Goal: Information Seeking & Learning: Learn about a topic

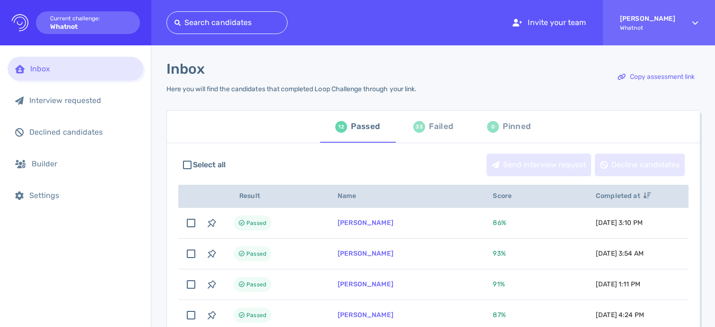
click at [413, 125] on div "33" at bounding box center [419, 127] width 12 height 12
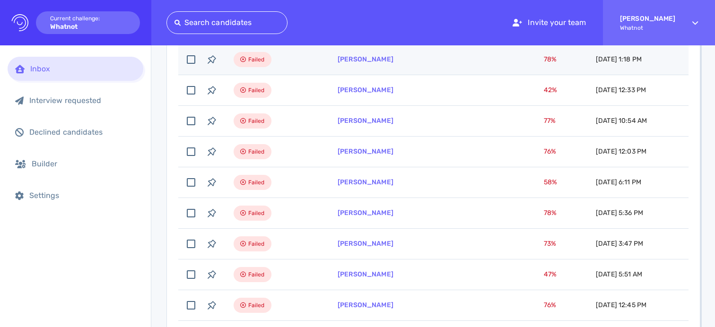
scroll to position [164, 0]
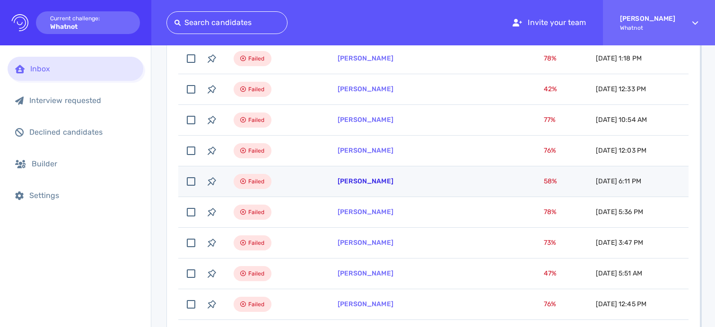
click at [368, 182] on link "[PERSON_NAME]" at bounding box center [365, 181] width 56 height 8
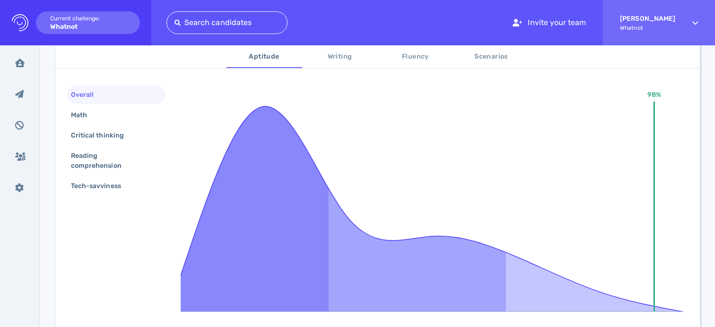
scroll to position [161, 0]
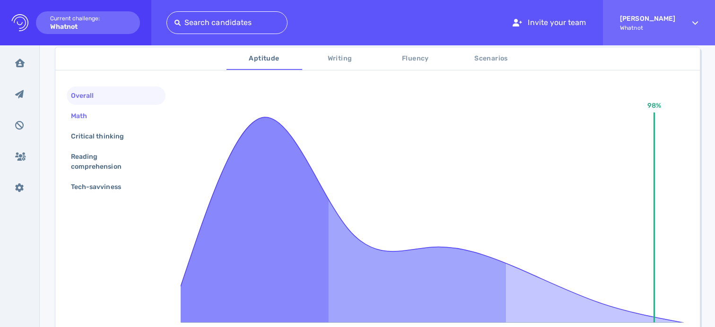
click at [113, 108] on div "Math" at bounding box center [116, 116] width 99 height 18
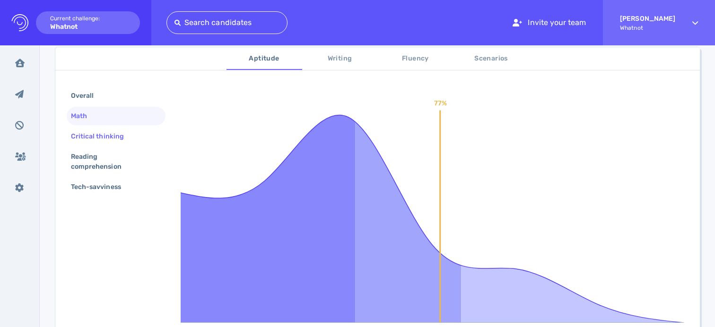
click at [113, 127] on div "Critical thinking" at bounding box center [116, 136] width 99 height 18
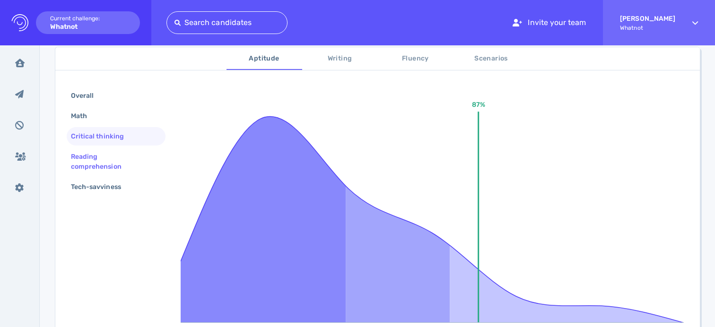
click at [111, 151] on div "Reading comprehension" at bounding box center [112, 162] width 86 height 24
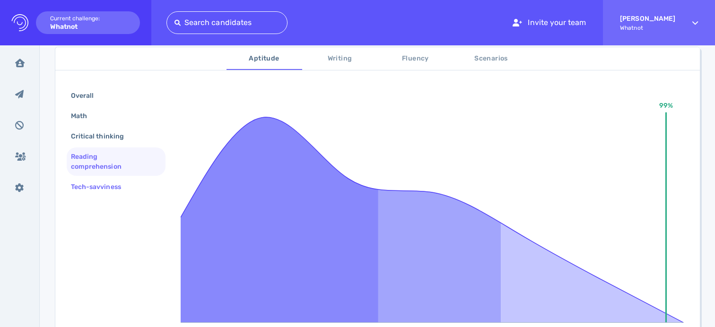
click at [115, 188] on div "Tech-savviness" at bounding box center [100, 187] width 63 height 14
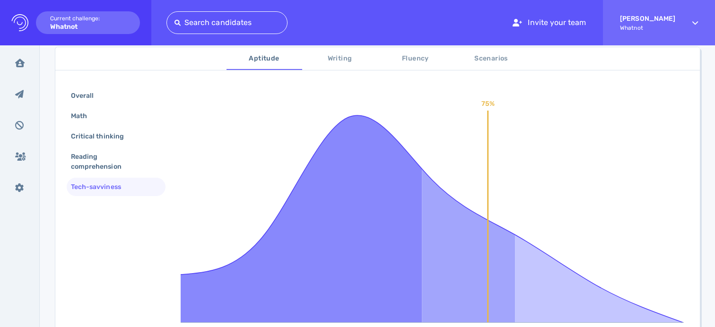
click at [345, 60] on span "Writing" at bounding box center [340, 59] width 64 height 12
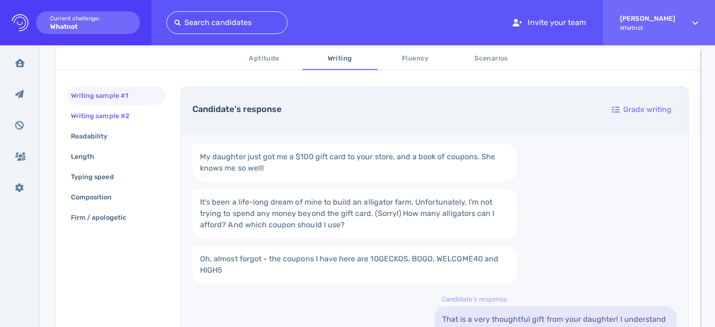
click at [116, 115] on div "Writing sample #2" at bounding box center [105, 116] width 72 height 14
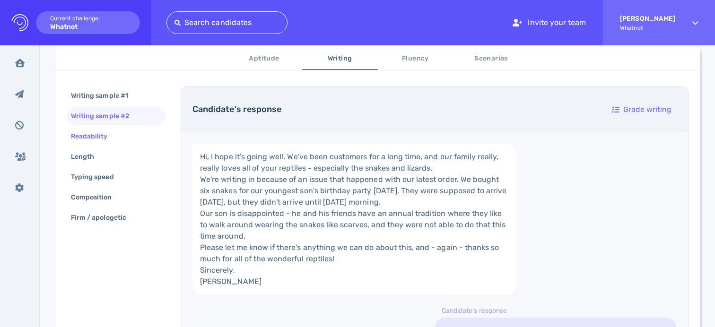
click at [113, 140] on div "Readability" at bounding box center [94, 136] width 50 height 14
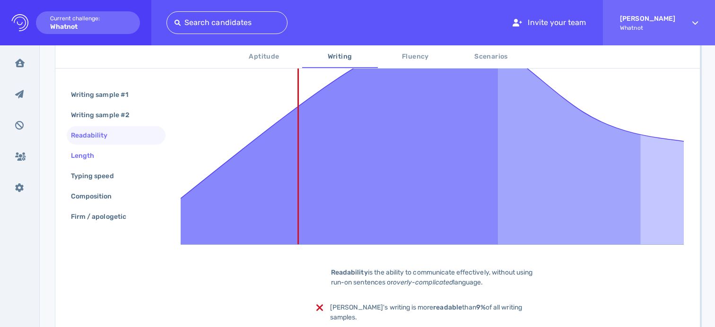
click at [119, 151] on div "Length" at bounding box center [116, 156] width 99 height 18
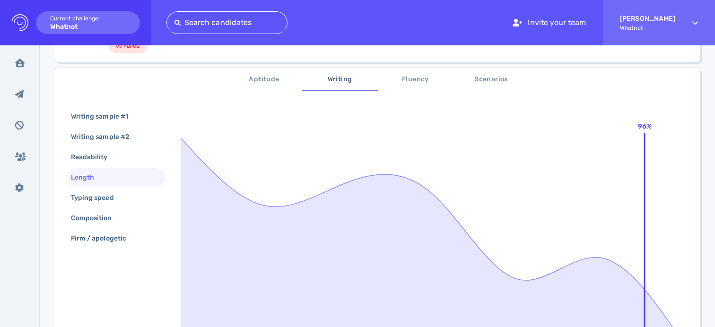
scroll to position [111, 0]
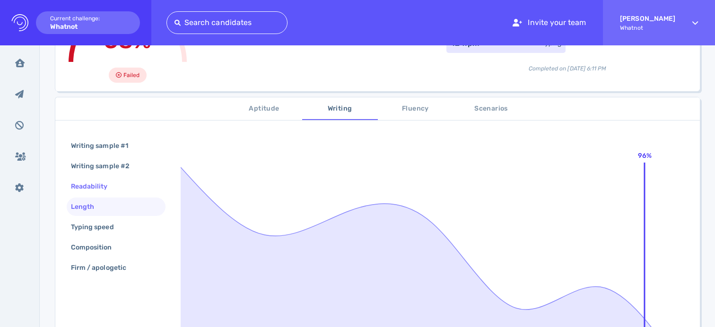
click at [107, 183] on div "Readability" at bounding box center [94, 187] width 50 height 14
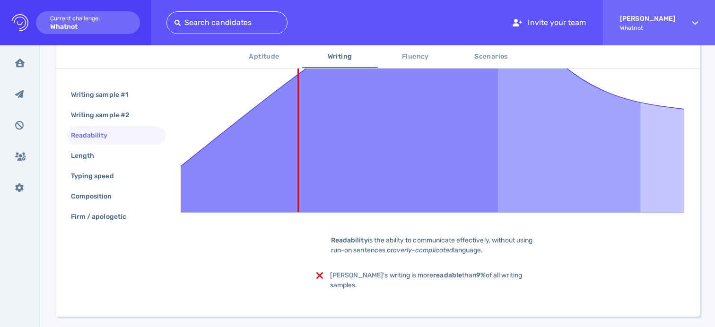
scroll to position [289, 0]
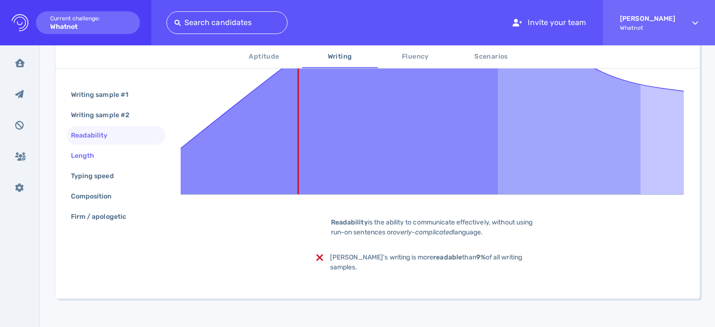
click at [89, 153] on div "Length" at bounding box center [87, 156] width 36 height 14
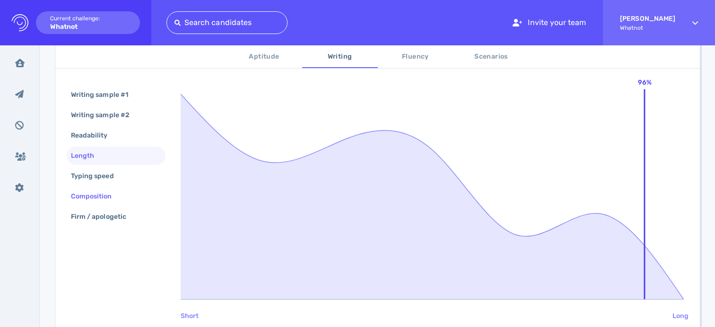
click at [115, 188] on div "Composition" at bounding box center [116, 196] width 99 height 18
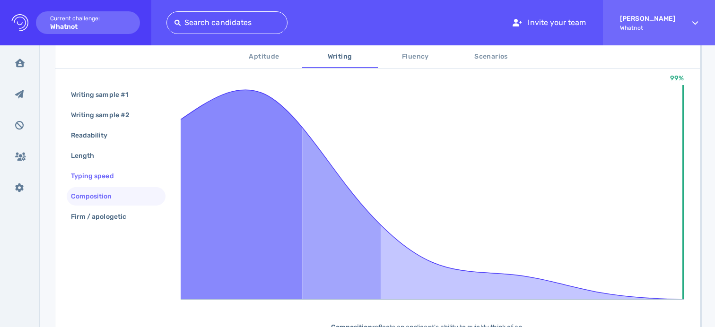
click at [115, 175] on div "Typing speed" at bounding box center [97, 176] width 56 height 14
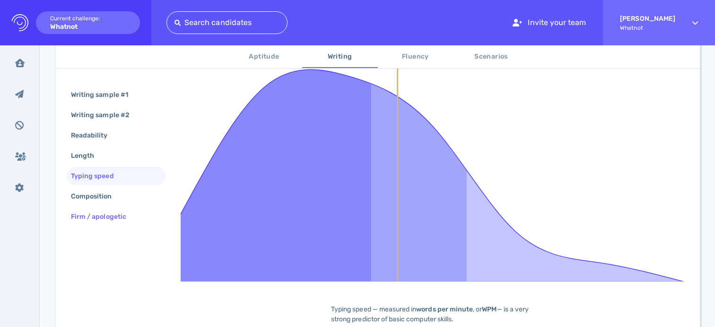
click at [108, 216] on div "Firm / apologetic" at bounding box center [103, 217] width 69 height 14
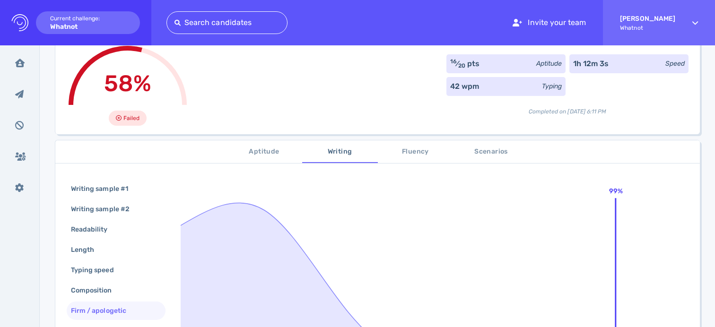
scroll to position [0, 0]
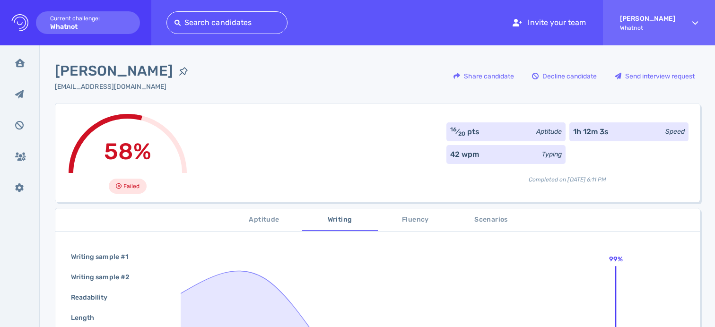
click at [417, 213] on button "Fluency" at bounding box center [416, 219] width 76 height 23
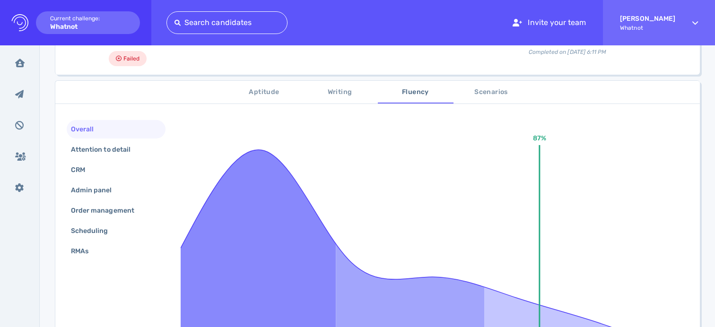
scroll to position [173, 0]
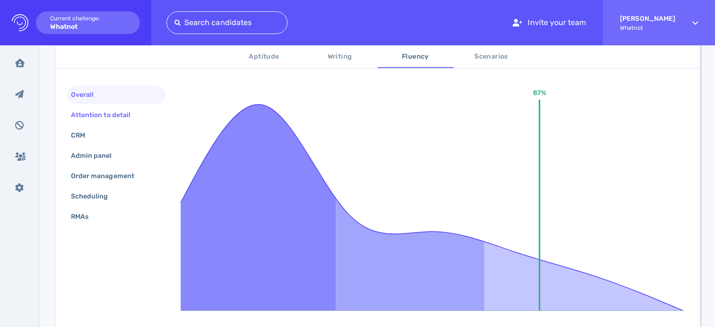
click at [105, 115] on div "Attention to detail" at bounding box center [105, 115] width 73 height 14
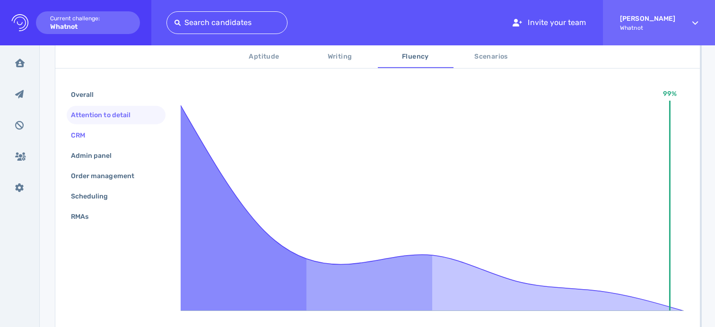
click at [91, 131] on div "CRM" at bounding box center [82, 136] width 27 height 14
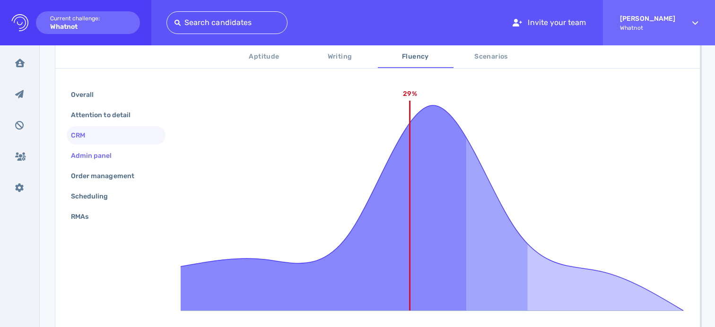
click at [95, 153] on div "Admin panel" at bounding box center [96, 156] width 54 height 14
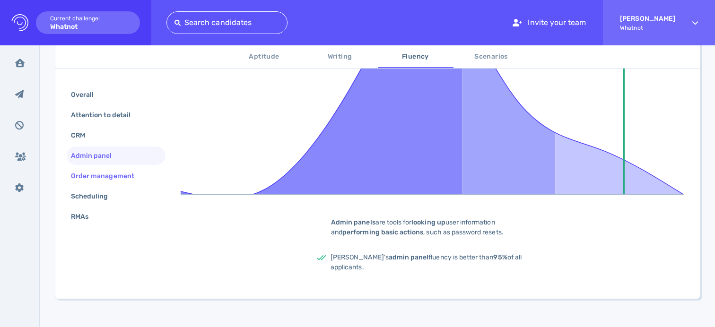
click at [103, 178] on div "Order management" at bounding box center [107, 176] width 77 height 14
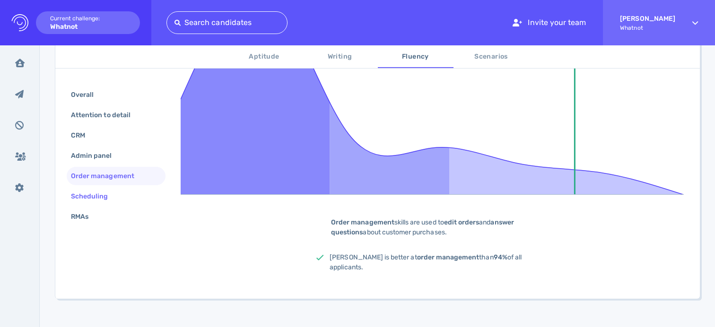
click at [107, 197] on div "Scheduling" at bounding box center [94, 197] width 51 height 14
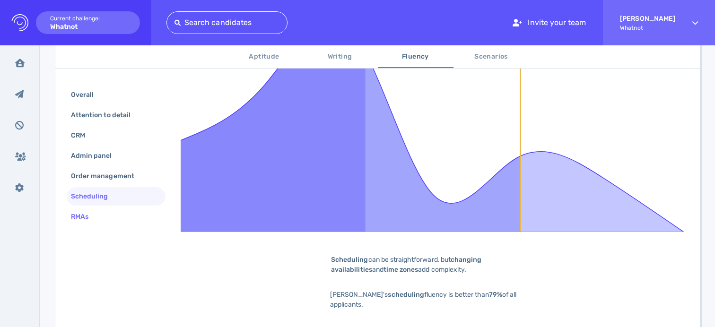
click at [103, 219] on div "RMAs" at bounding box center [116, 216] width 99 height 18
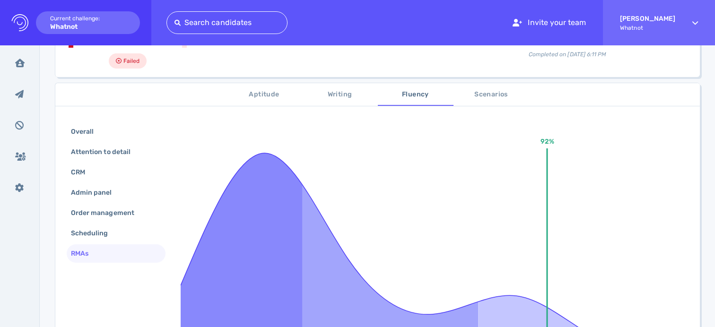
scroll to position [90, 0]
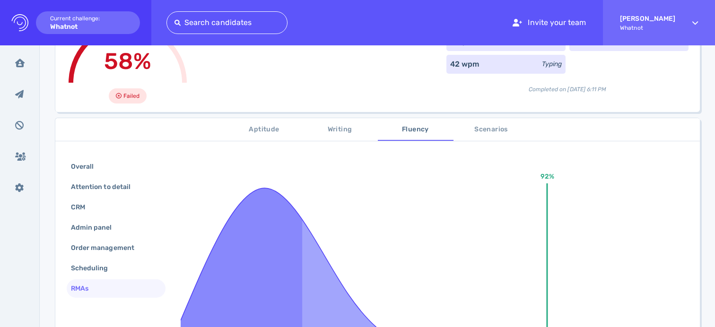
click at [490, 124] on span "Scenarios" at bounding box center [491, 130] width 64 height 12
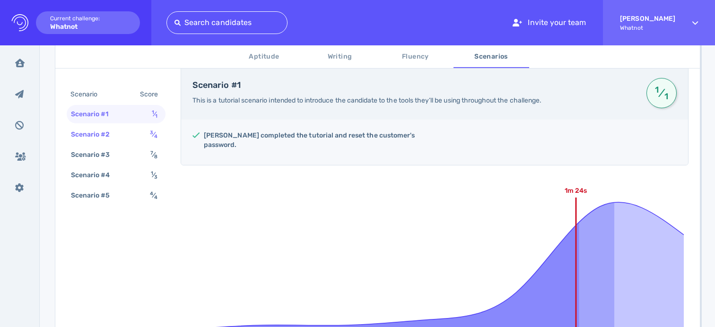
scroll to position [172, 0]
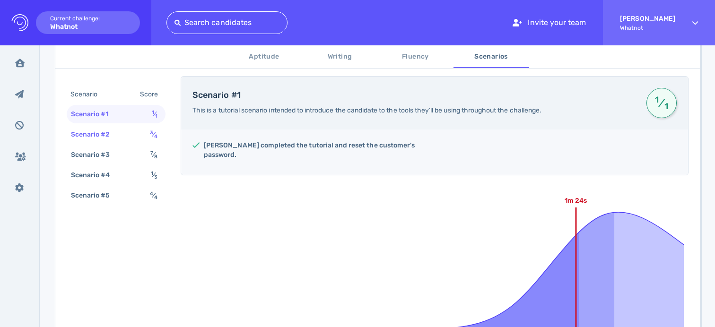
click at [137, 134] on div "Scenario #2 3 ⁄ 4" at bounding box center [116, 134] width 99 height 18
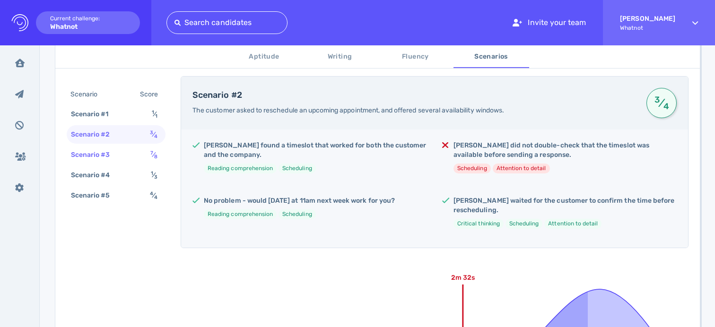
click at [136, 157] on div "Scenario #3 7 ⁄ 8" at bounding box center [116, 155] width 99 height 18
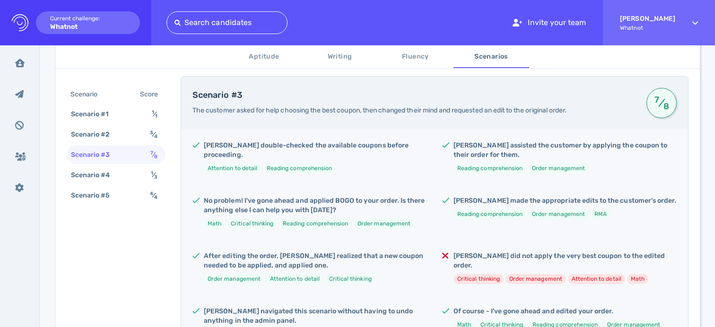
scroll to position [199, 0]
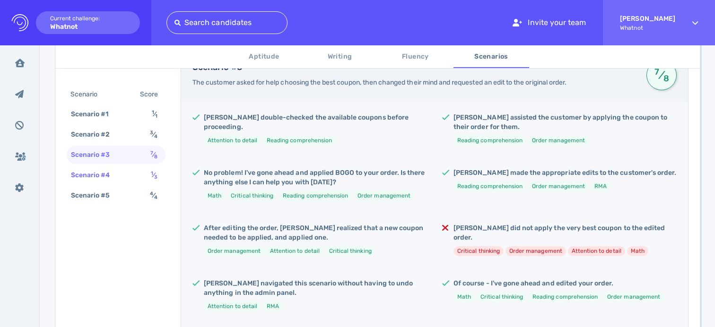
click at [138, 178] on div "Scenario #4 1 ⁄ 3" at bounding box center [116, 175] width 99 height 18
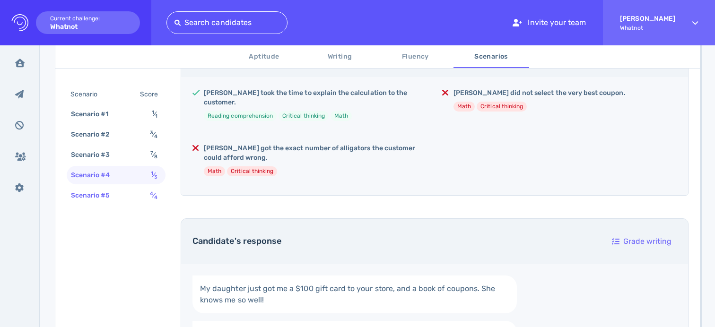
click at [138, 194] on div "Scenario #5 4 ⁄ 4" at bounding box center [116, 195] width 99 height 18
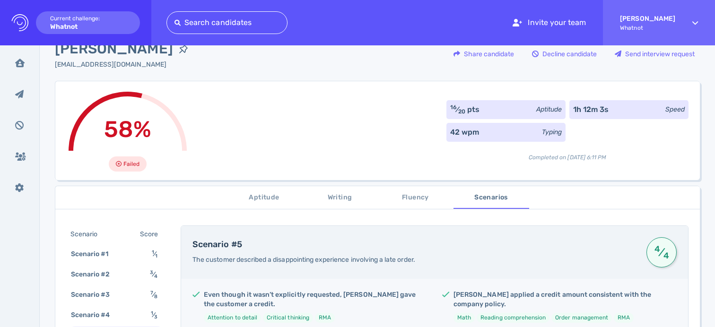
scroll to position [0, 0]
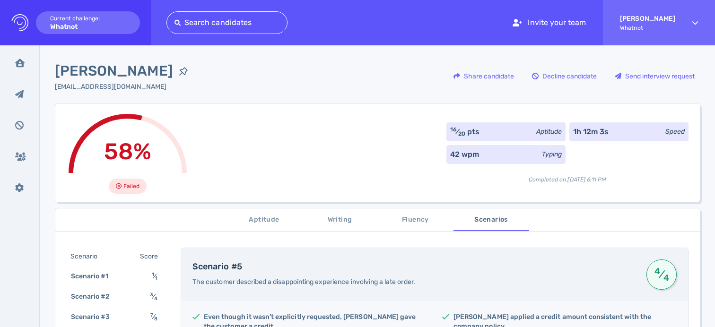
click at [268, 224] on span "Aptitude" at bounding box center [264, 220] width 64 height 12
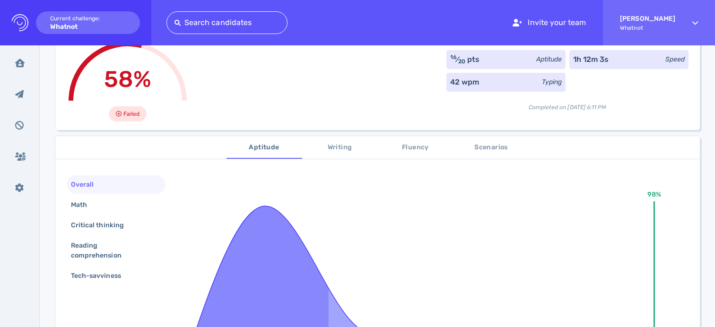
scroll to position [45, 0]
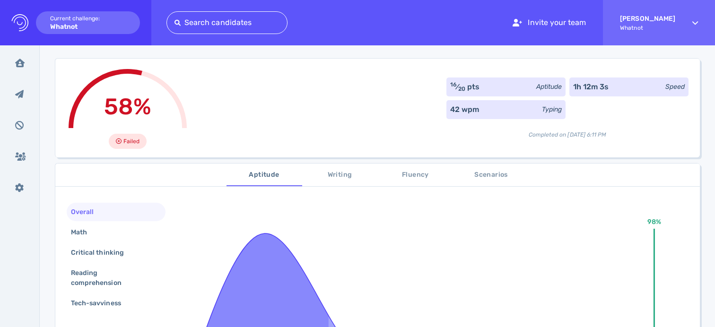
click at [121, 214] on div "Overall" at bounding box center [116, 212] width 99 height 18
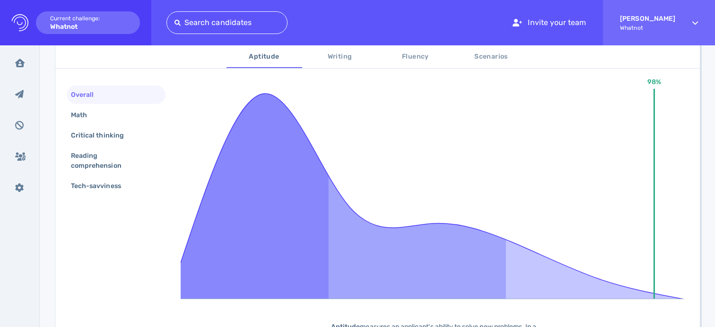
scroll to position [174, 0]
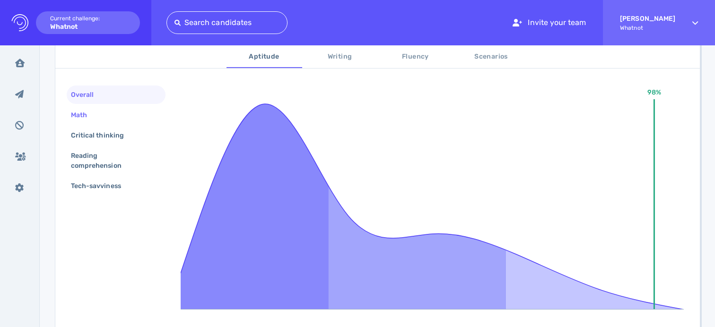
click at [103, 115] on div "Math" at bounding box center [116, 115] width 99 height 18
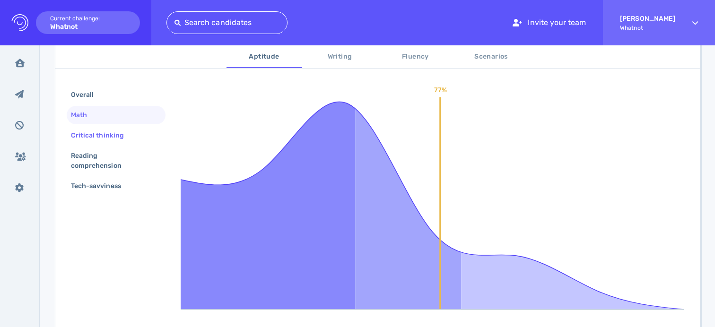
click at [105, 131] on div "Critical thinking" at bounding box center [102, 136] width 66 height 14
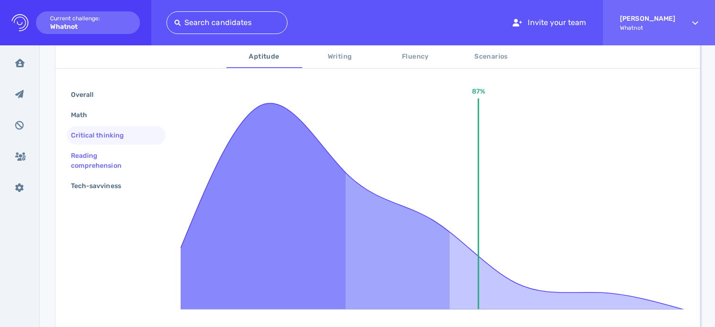
click at [112, 153] on div "Reading comprehension" at bounding box center [112, 161] width 86 height 24
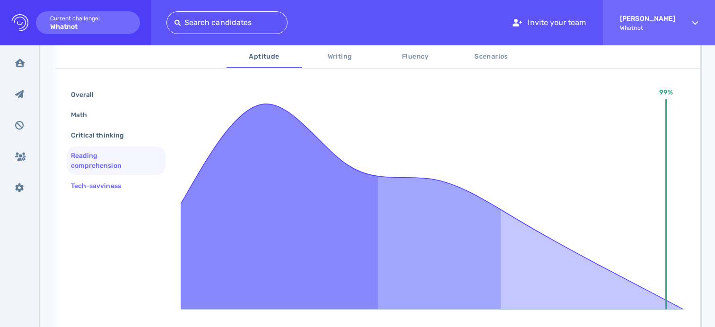
click at [118, 179] on div "Tech-savviness" at bounding box center [116, 186] width 99 height 18
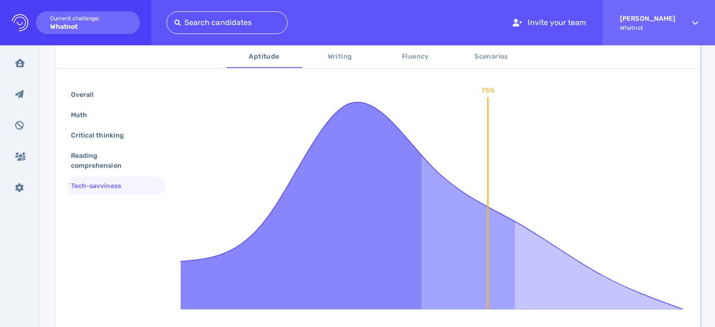
click at [335, 57] on span "Writing" at bounding box center [340, 57] width 64 height 12
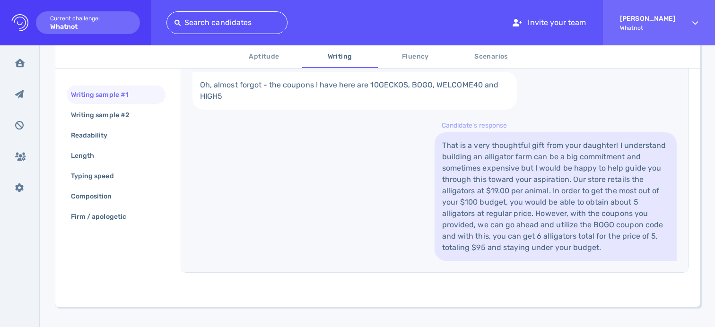
scroll to position [348, 0]
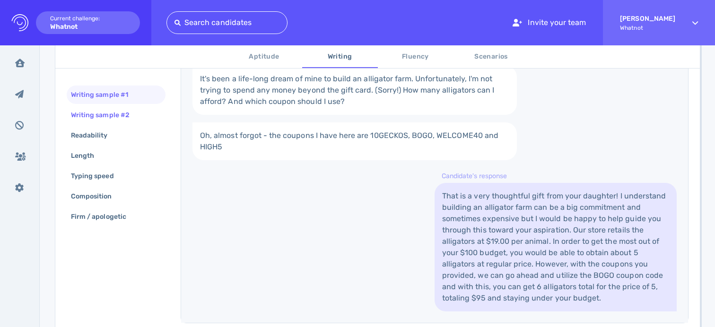
click at [148, 118] on div "Writing sample #2" at bounding box center [116, 115] width 99 height 18
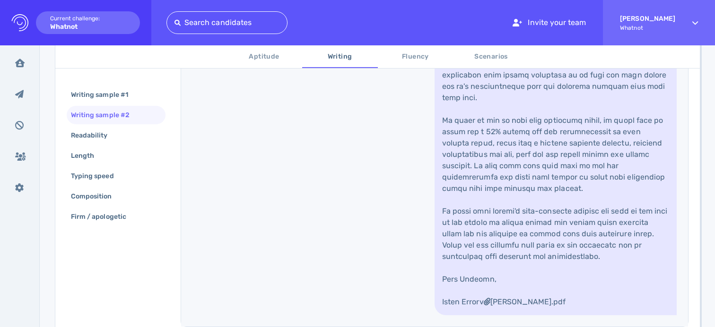
scroll to position [704, 0]
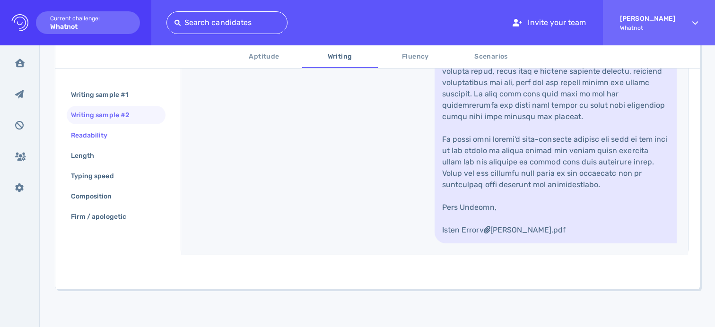
click at [112, 137] on div "Readability" at bounding box center [94, 136] width 50 height 14
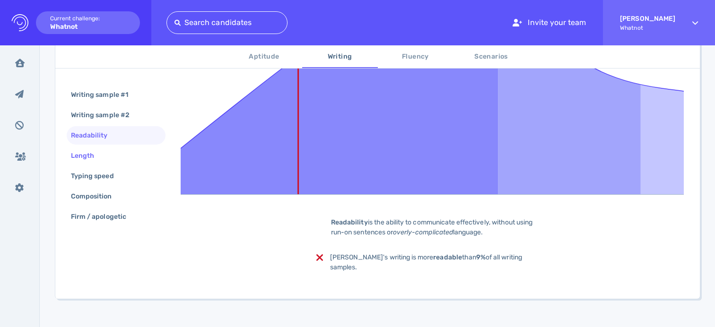
click at [121, 154] on div "Length" at bounding box center [116, 156] width 99 height 18
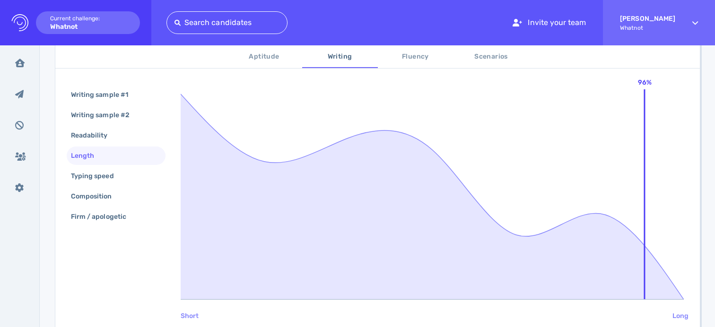
scroll to position [183, 0]
click at [112, 172] on div "Typing speed" at bounding box center [97, 176] width 56 height 14
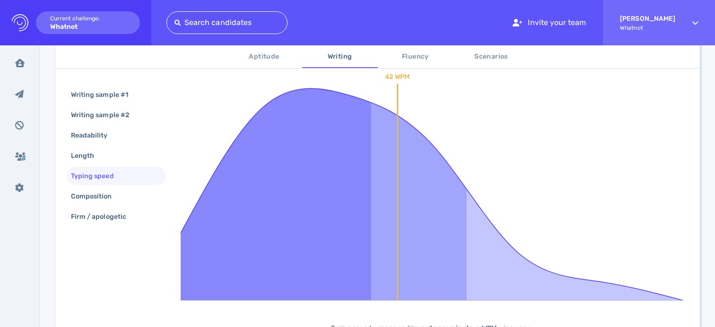
scroll to position [173, 0]
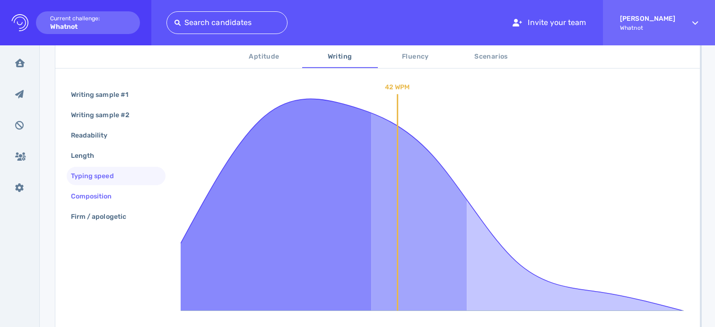
click at [133, 197] on div "Composition" at bounding box center [116, 196] width 99 height 18
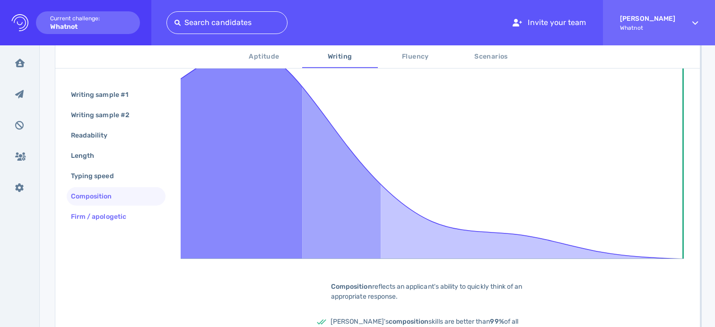
click at [95, 215] on div "Firm / apologetic" at bounding box center [103, 217] width 69 height 14
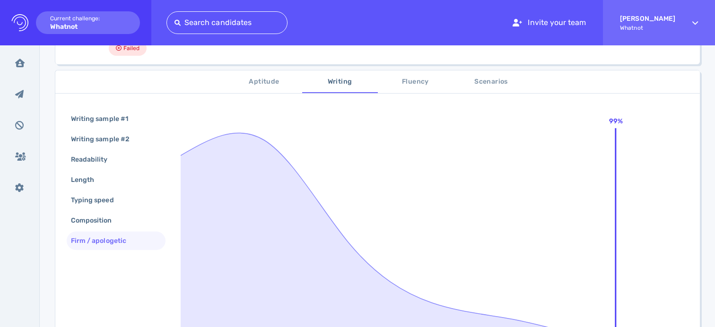
scroll to position [121, 0]
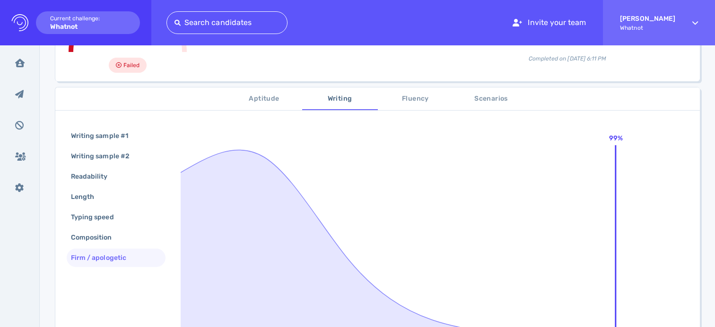
click at [402, 101] on span "Fluency" at bounding box center [415, 99] width 64 height 12
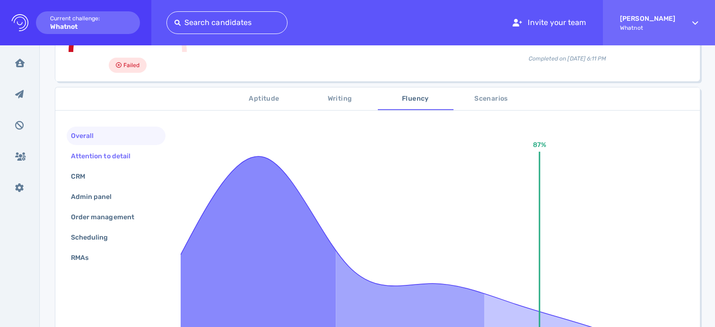
click at [112, 152] on div "Attention to detail" at bounding box center [105, 156] width 73 height 14
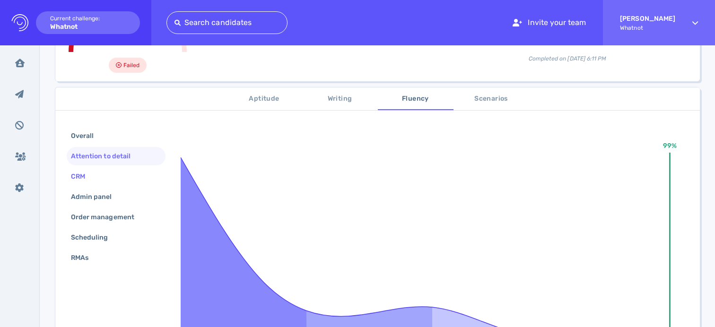
click at [112, 174] on div "CRM" at bounding box center [116, 176] width 99 height 18
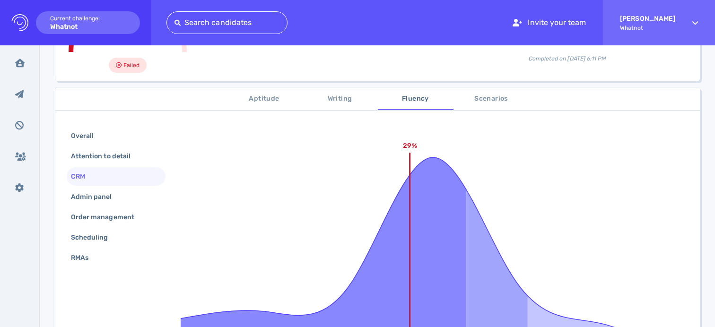
click at [112, 186] on div "Overall Attention to detail CRM Admin panel Order management Scheduling RMAs" at bounding box center [116, 198] width 99 height 142
click at [114, 196] on div "Admin panel" at bounding box center [96, 197] width 54 height 14
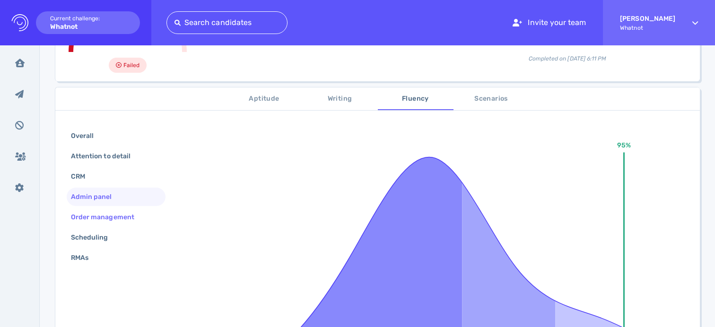
click at [114, 213] on div "Order management" at bounding box center [107, 217] width 77 height 14
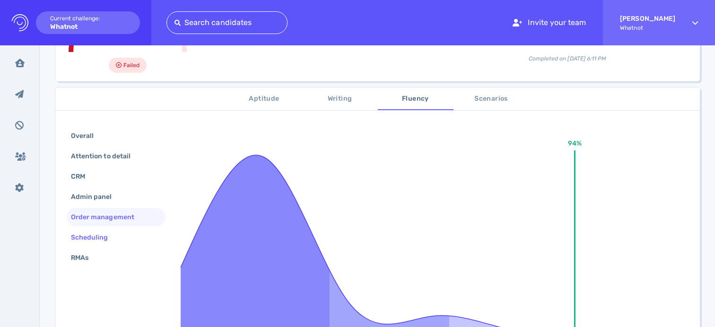
click at [107, 228] on div "Scheduling" at bounding box center [116, 237] width 99 height 18
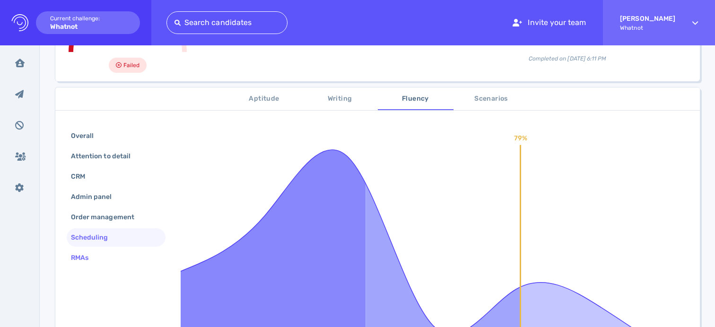
click at [111, 255] on div "RMAs" at bounding box center [116, 258] width 99 height 18
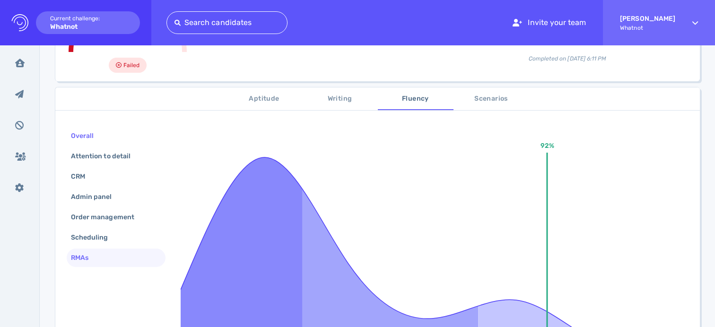
click at [107, 137] on div "Overall" at bounding box center [116, 136] width 99 height 18
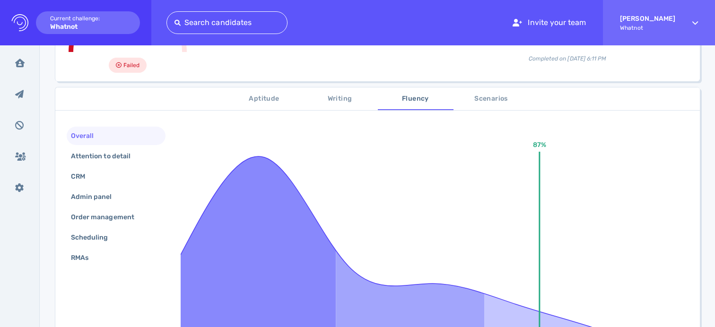
click at [260, 100] on span "Aptitude" at bounding box center [264, 99] width 64 height 12
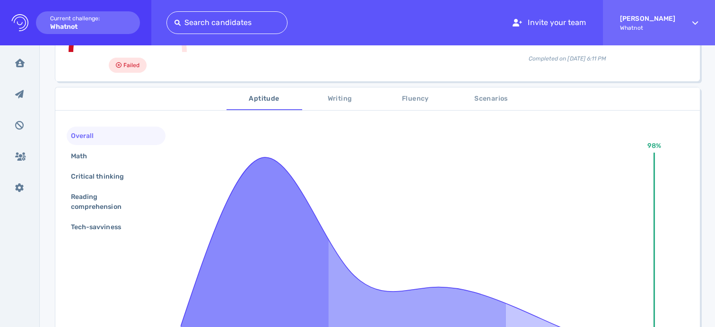
click at [119, 123] on div "Overall Math Critical thinking Reading comprehension Tech-savviness 98% Aptitud…" at bounding box center [377, 291] width 644 height 352
click at [120, 138] on div "Overall" at bounding box center [116, 136] width 99 height 18
